Goal: Task Accomplishment & Management: Use online tool/utility

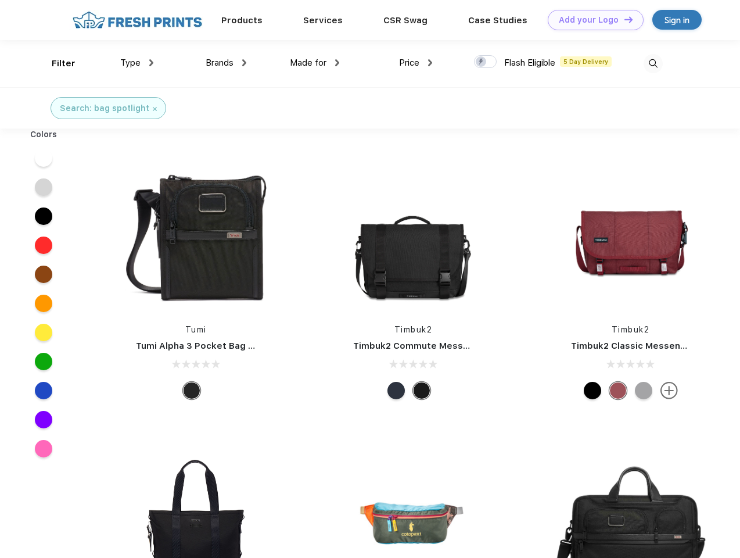
click at [591, 20] on link "Add your Logo Design Tool" at bounding box center [596, 20] width 96 height 20
click at [0, 0] on div "Design Tool" at bounding box center [0, 0] width 0 height 0
click at [623, 19] on link "Add your Logo Design Tool" at bounding box center [596, 20] width 96 height 20
click at [56, 63] on div "Filter" at bounding box center [64, 63] width 24 height 13
click at [137, 63] on span "Type" at bounding box center [130, 63] width 20 height 10
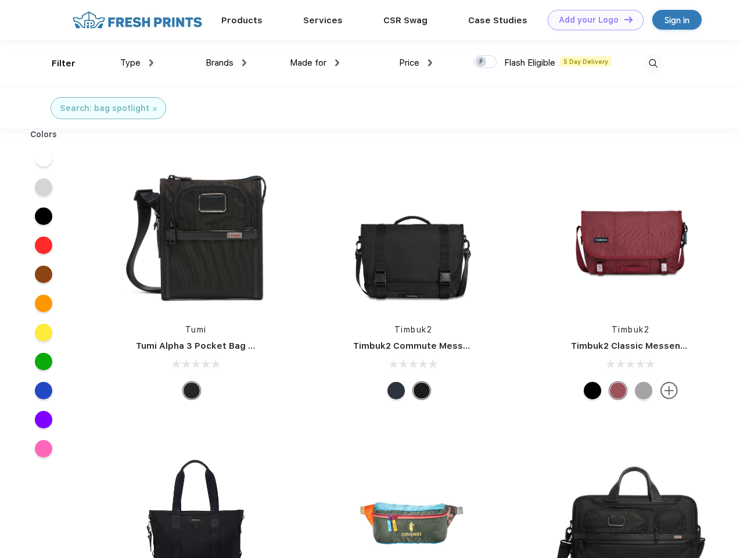
click at [226, 63] on span "Brands" at bounding box center [220, 63] width 28 height 10
click at [315, 63] on span "Made for" at bounding box center [308, 63] width 37 height 10
click at [416, 63] on span "Price" at bounding box center [409, 63] width 20 height 10
click at [486, 62] on div at bounding box center [485, 61] width 23 height 13
click at [482, 62] on input "checkbox" at bounding box center [478, 59] width 8 height 8
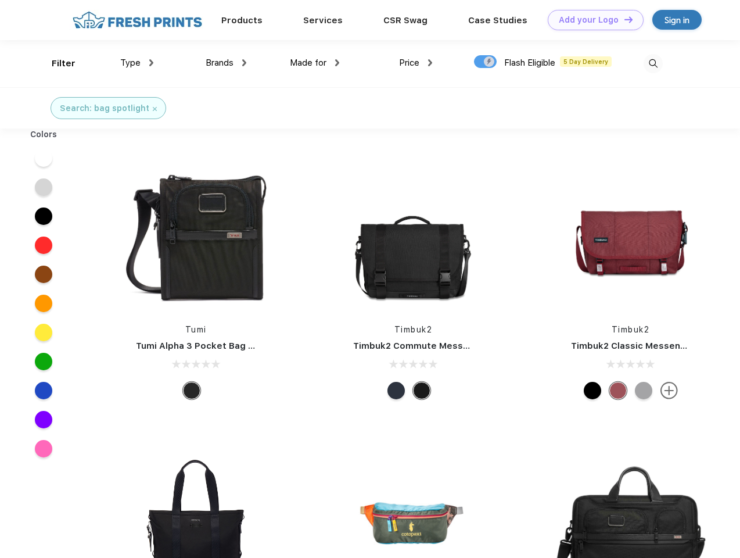
click at [653, 63] on img at bounding box center [653, 63] width 19 height 19
